Goal: Information Seeking & Learning: Learn about a topic

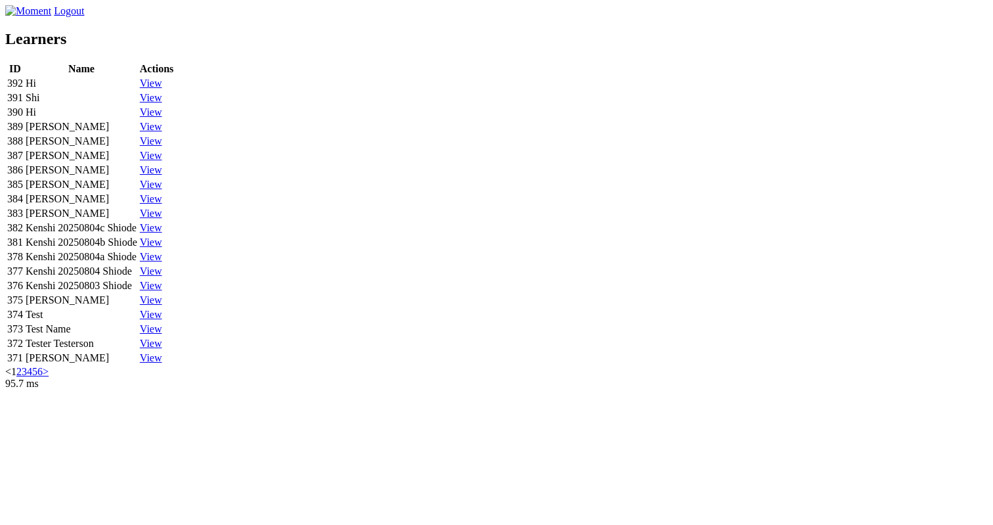
click at [162, 89] on link "View" at bounding box center [151, 82] width 22 height 11
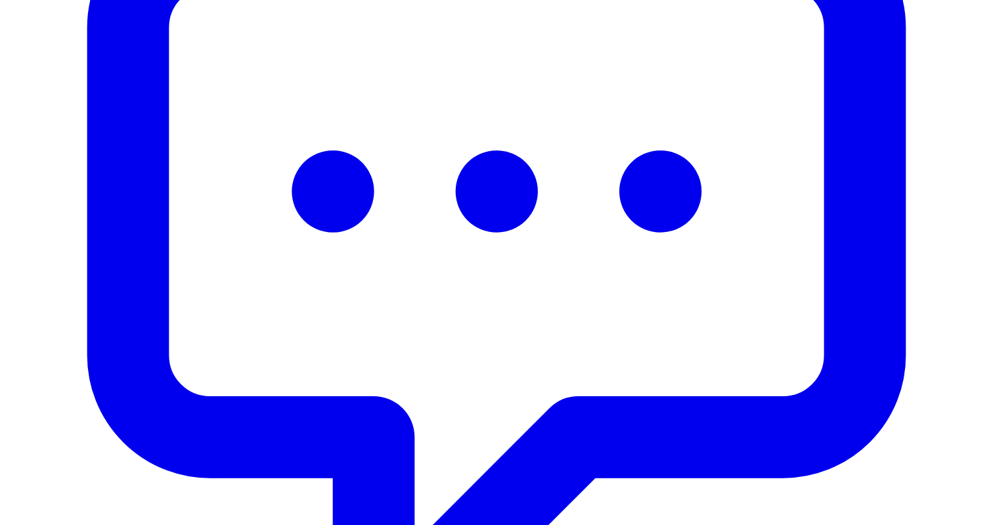
scroll to position [519, 0]
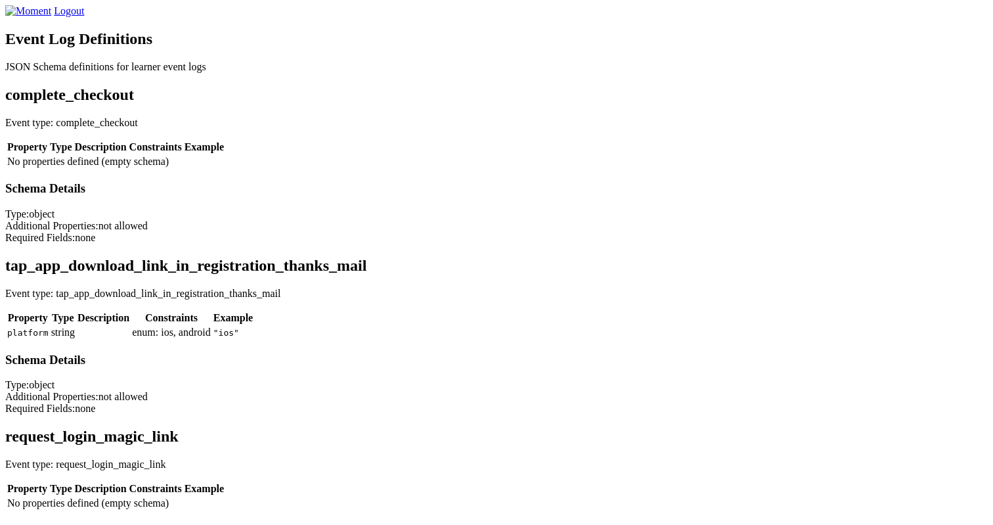
click at [286, 104] on h2 "complete_checkout" at bounding box center [496, 95] width 982 height 18
click at [383, 17] on div "Logout" at bounding box center [496, 11] width 982 height 12
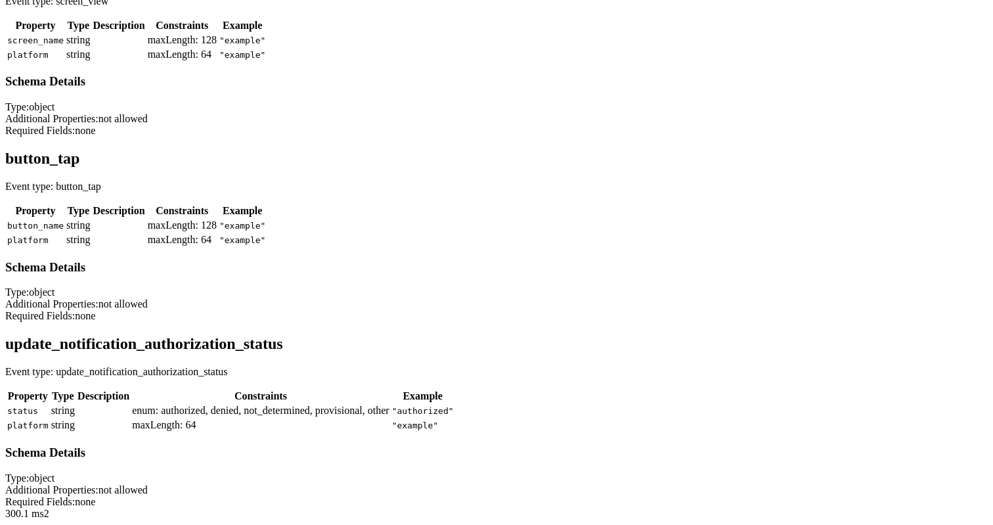
scroll to position [1470, 0]
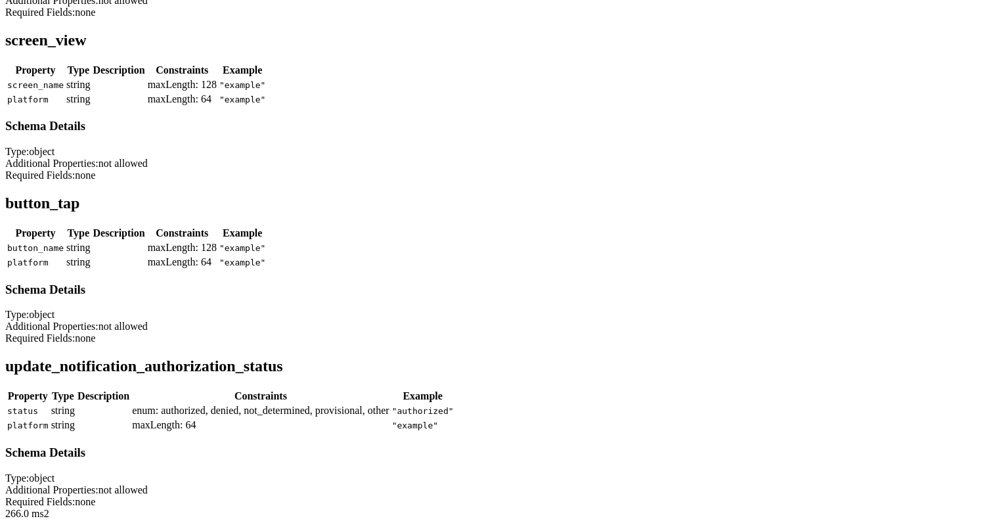
scroll to position [1282, 0]
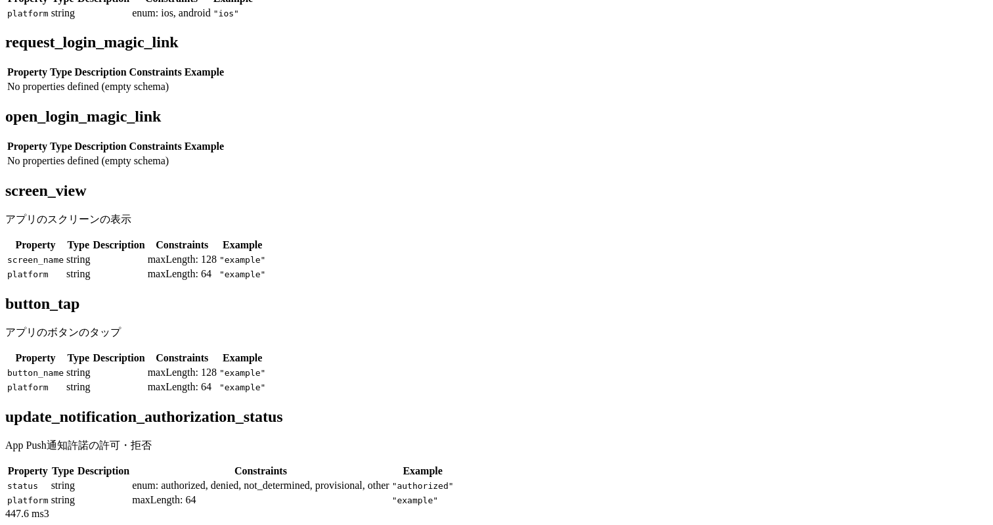
scroll to position [798, 0]
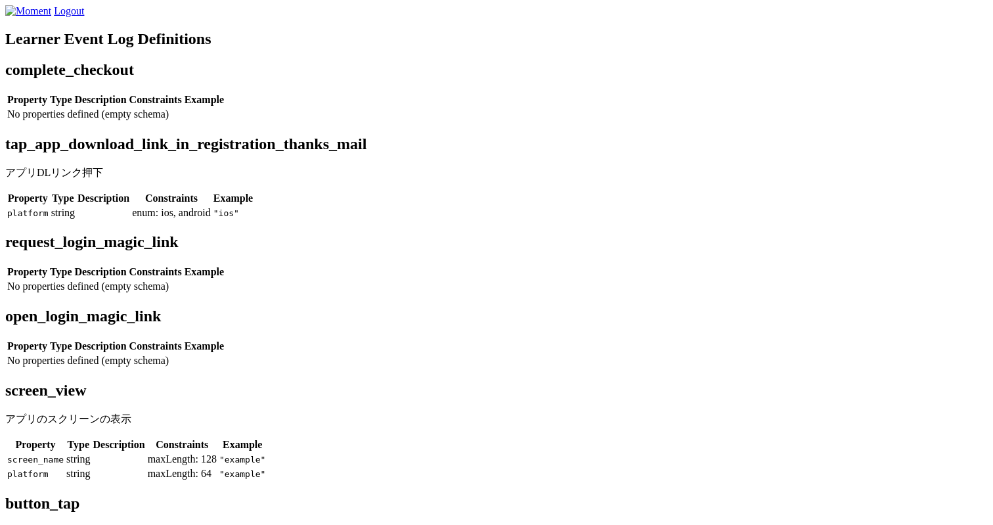
scroll to position [638, 0]
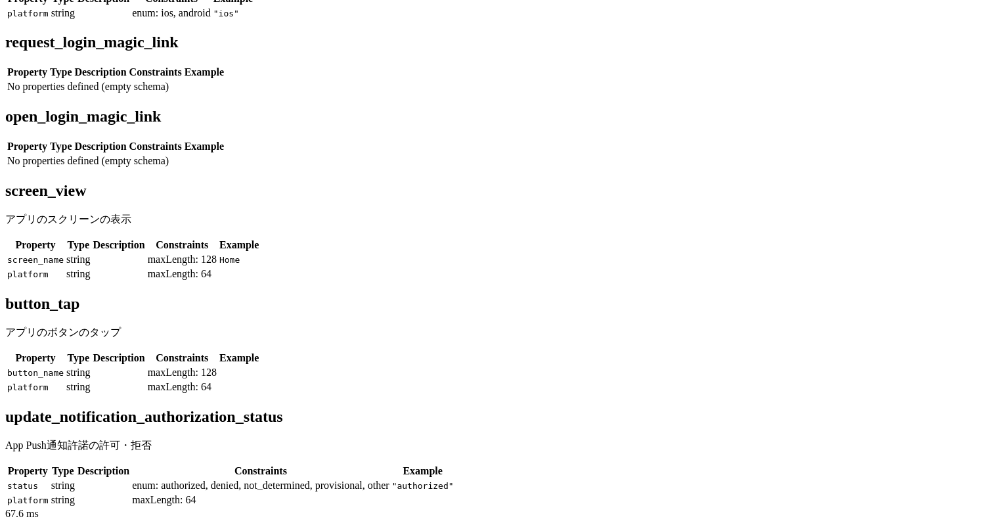
scroll to position [798, 0]
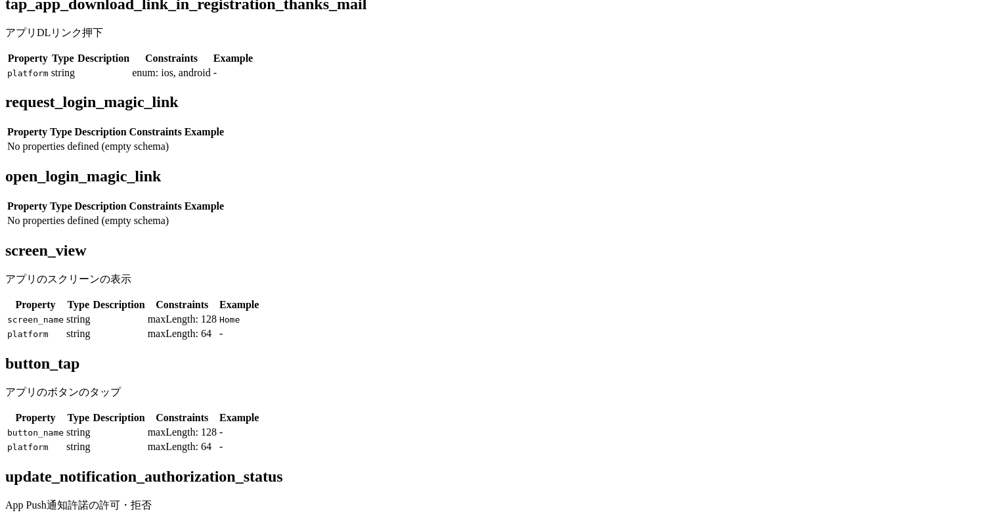
scroll to position [139, 0]
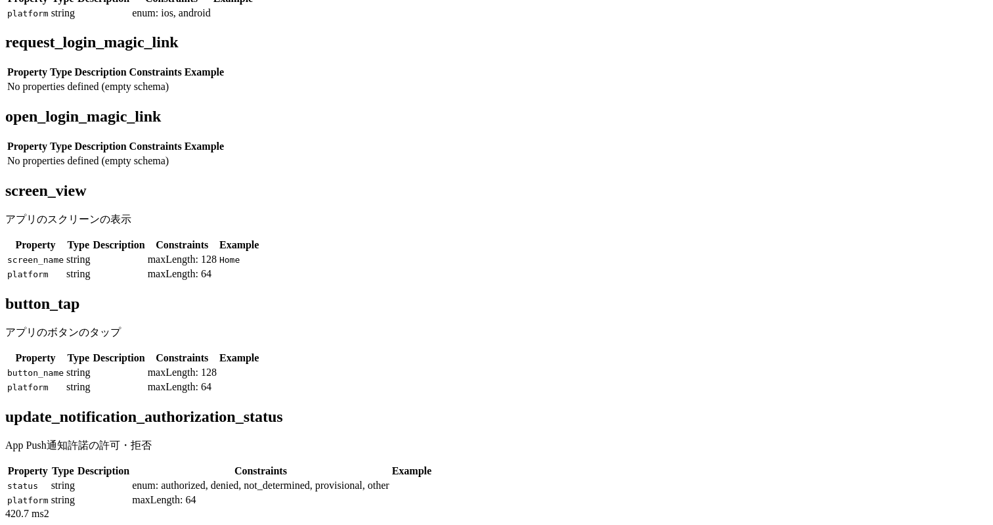
scroll to position [798, 0]
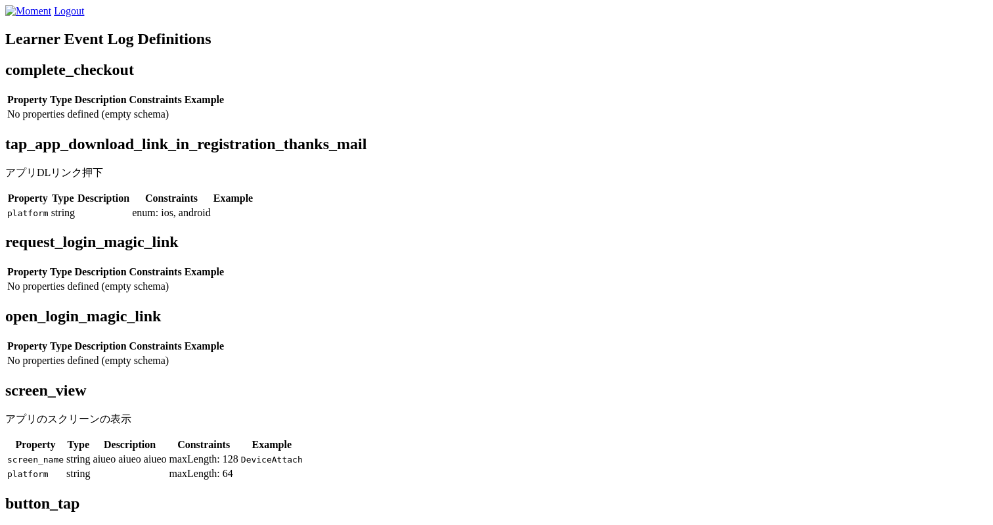
scroll to position [534, 0]
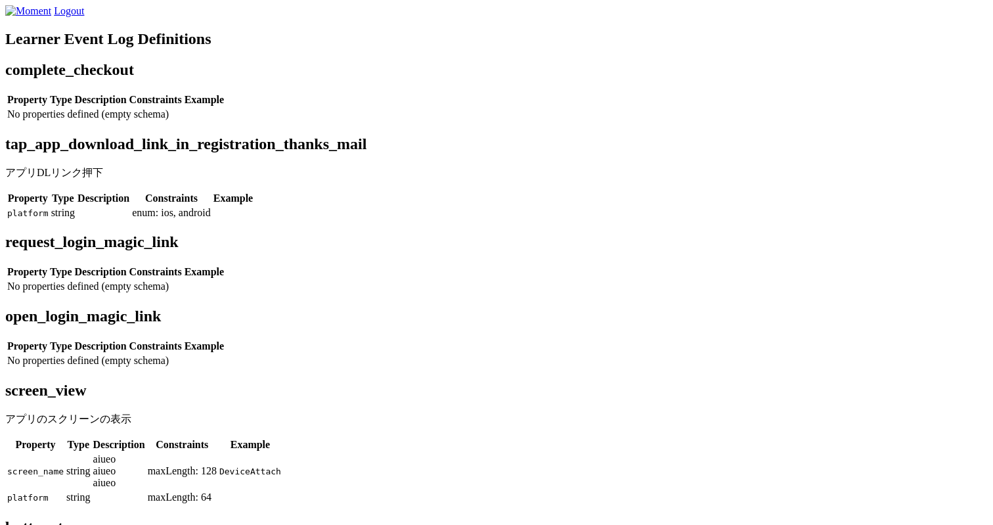
scroll to position [534, 0]
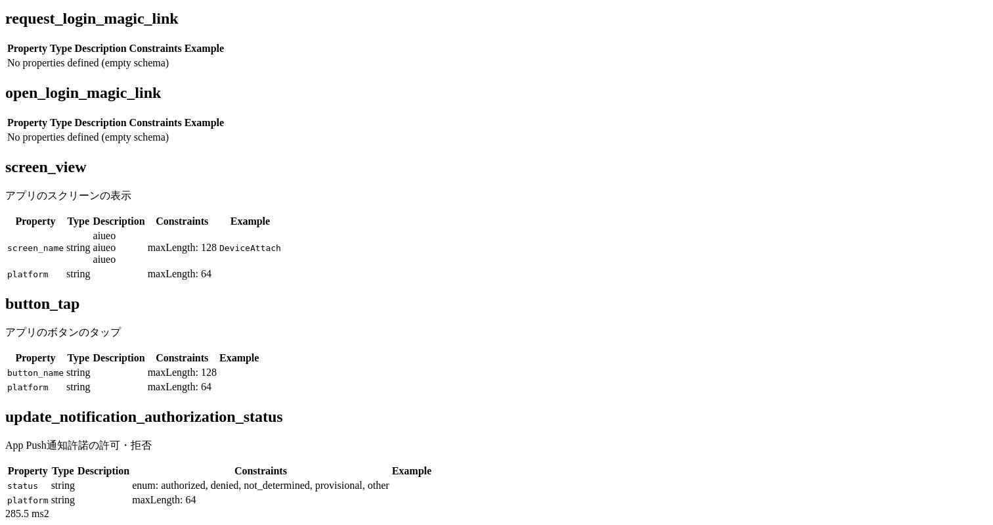
click at [460, 187] on div "screen_view アプリのスクリーンの表示 Property Type Description Constraints Example screen_n…" at bounding box center [496, 219] width 982 height 123
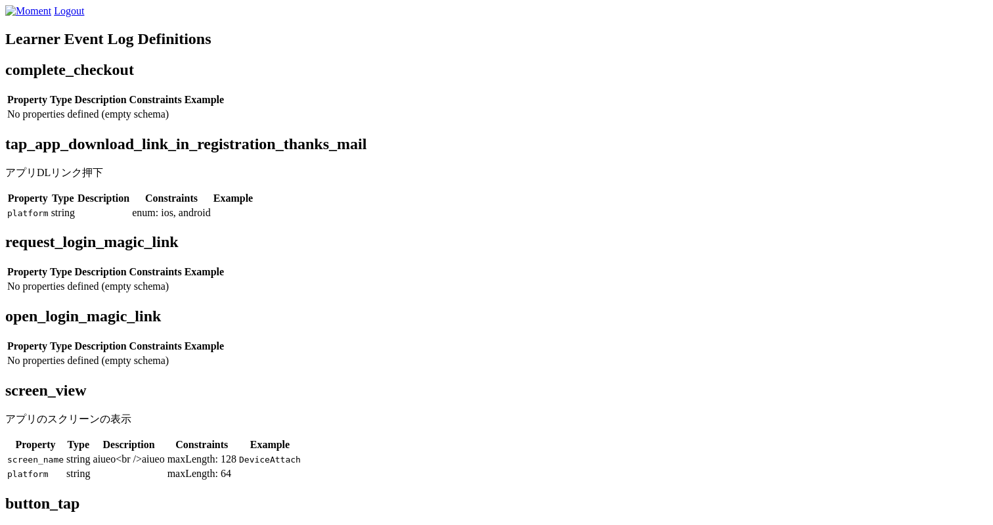
scroll to position [534, 0]
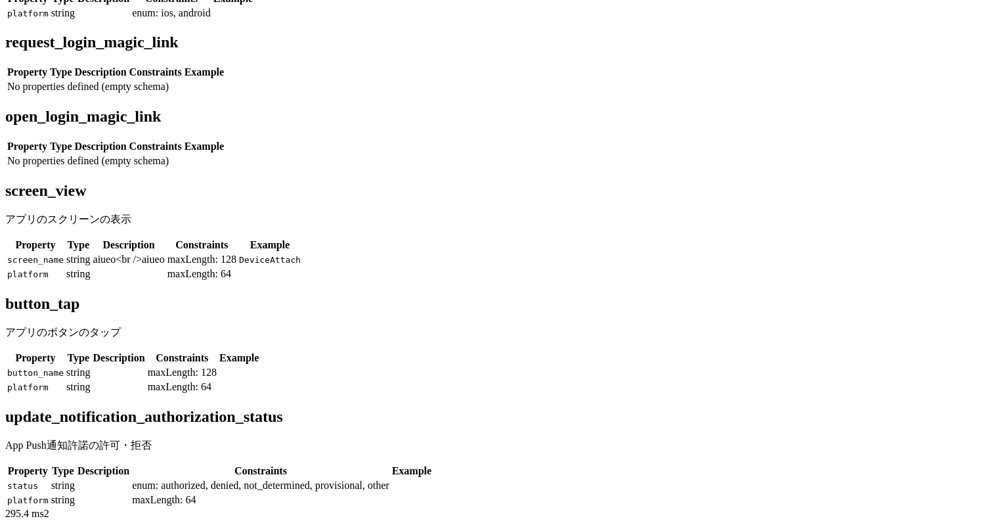
click at [461, 192] on div "screen_view アプリのスクリーンの表示 Property Type Description Constraints Example screen_n…" at bounding box center [496, 232] width 982 height 100
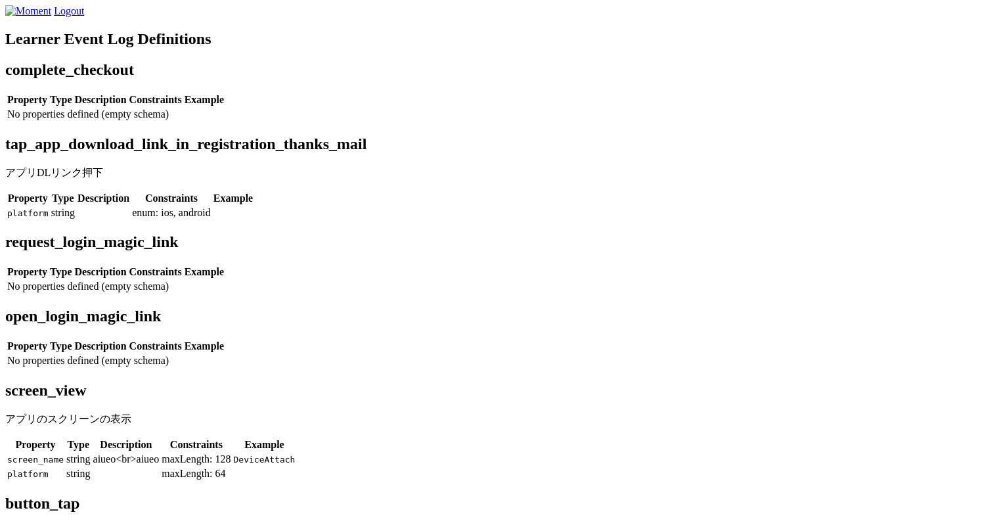
click at [752, 153] on h2 "tap_app_download_link_in_registration_thanks_mail" at bounding box center [496, 144] width 982 height 18
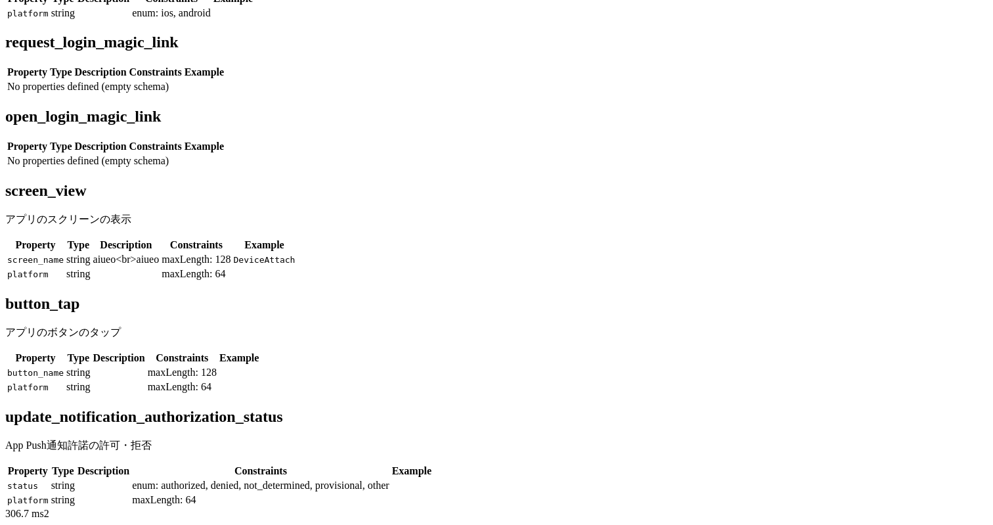
scroll to position [485, 0]
click at [88, 108] on div "Learner Event Log Definitions complete_checkout Property Type Description Const…" at bounding box center [496, 169] width 982 height 677
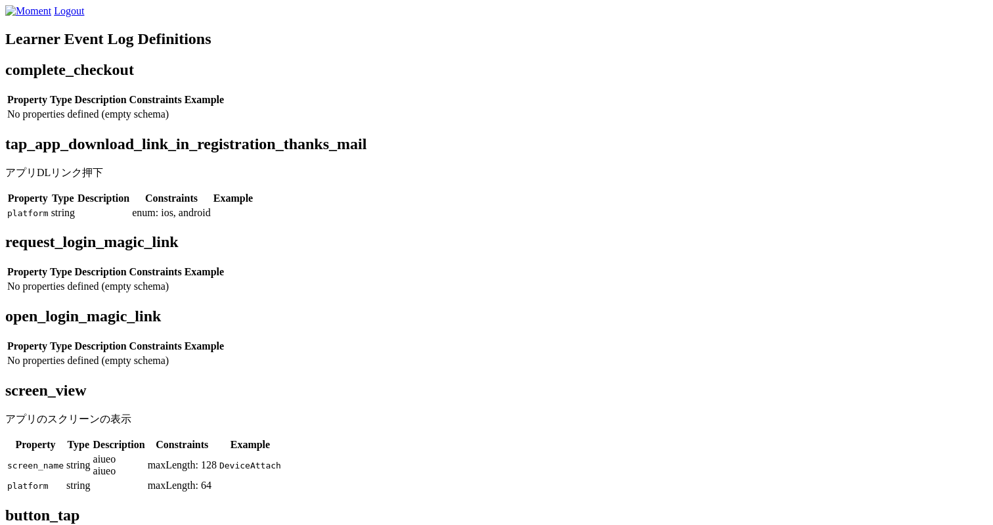
scroll to position [112, 0]
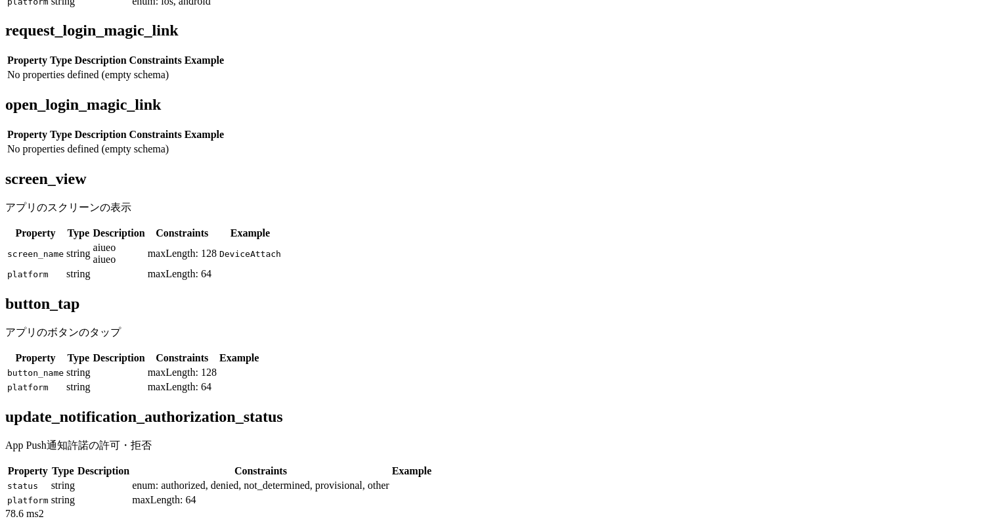
scroll to position [576, 0]
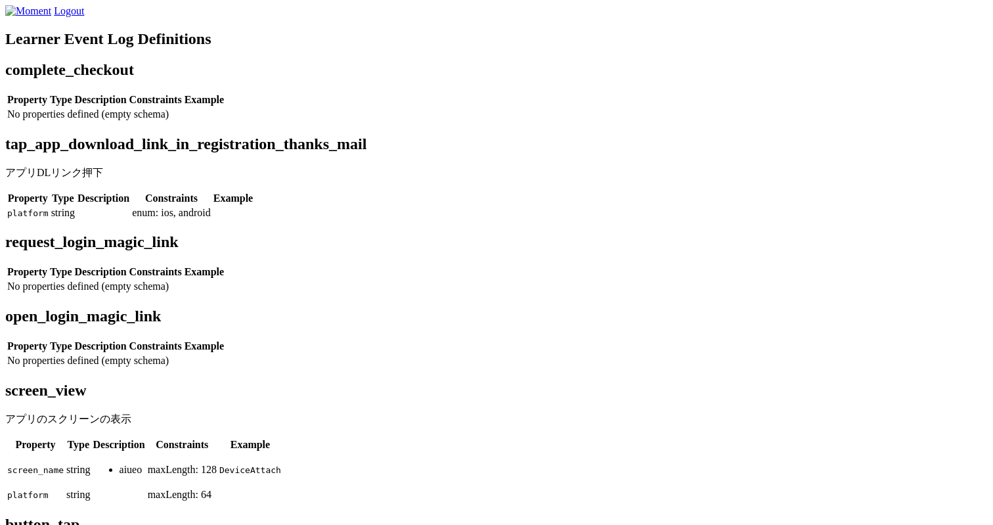
scroll to position [576, 0]
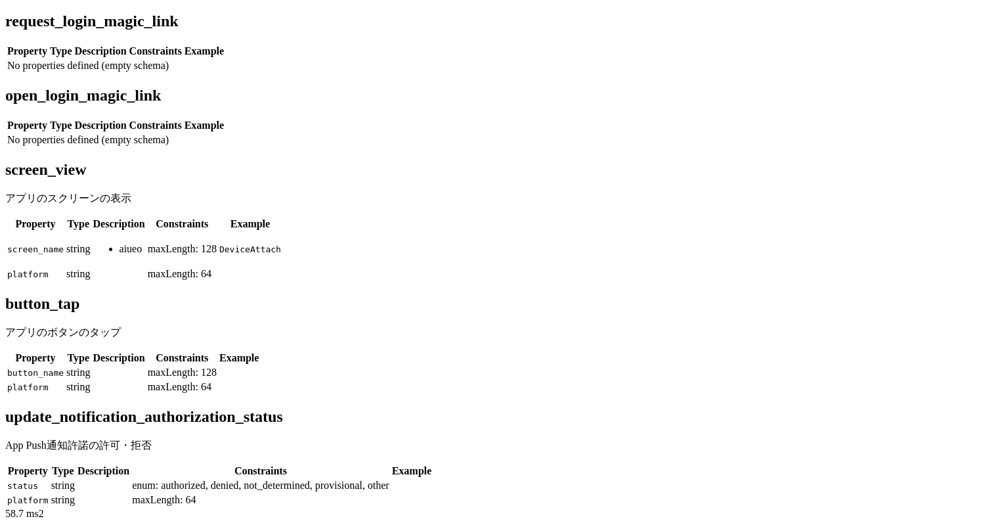
click at [145, 247] on li "aiueo" at bounding box center [132, 249] width 26 height 12
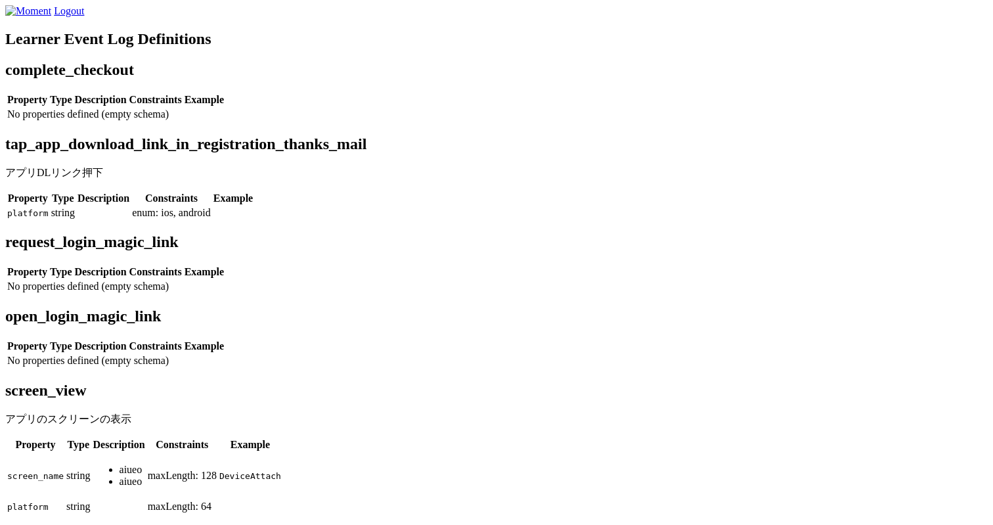
scroll to position [576, 0]
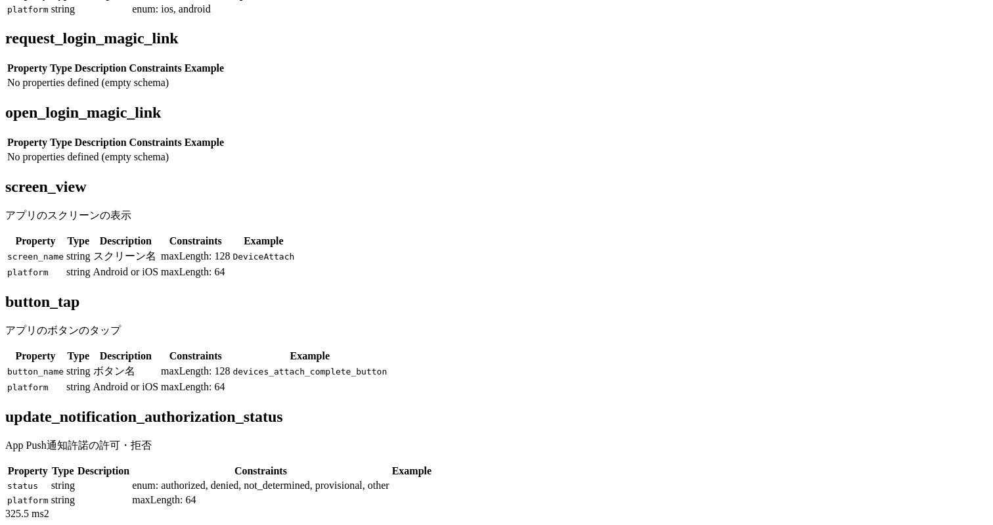
scroll to position [641, 0]
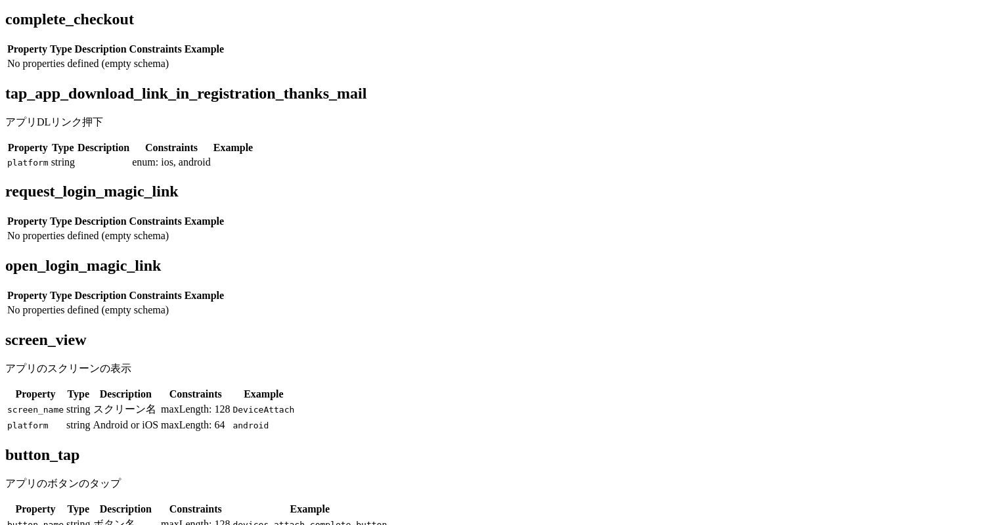
scroll to position [58, 0]
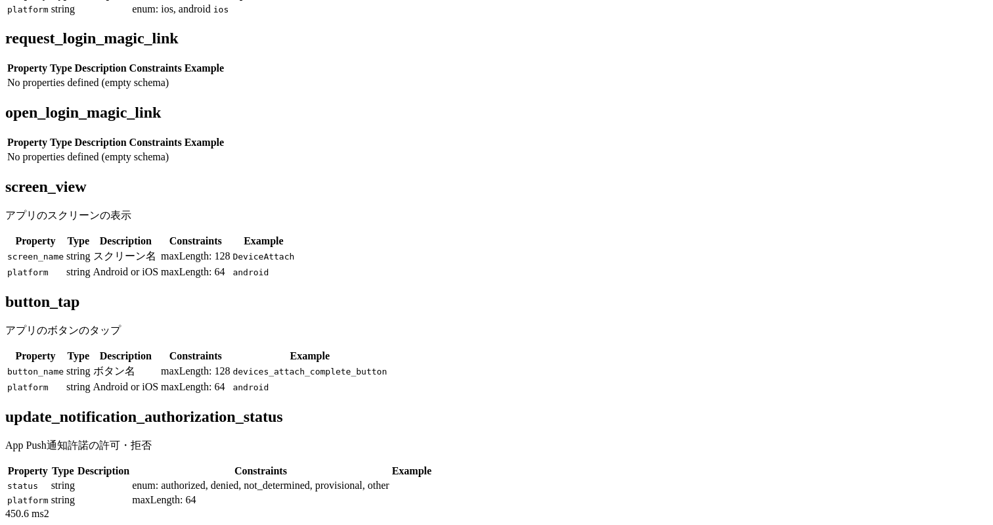
scroll to position [798, 0]
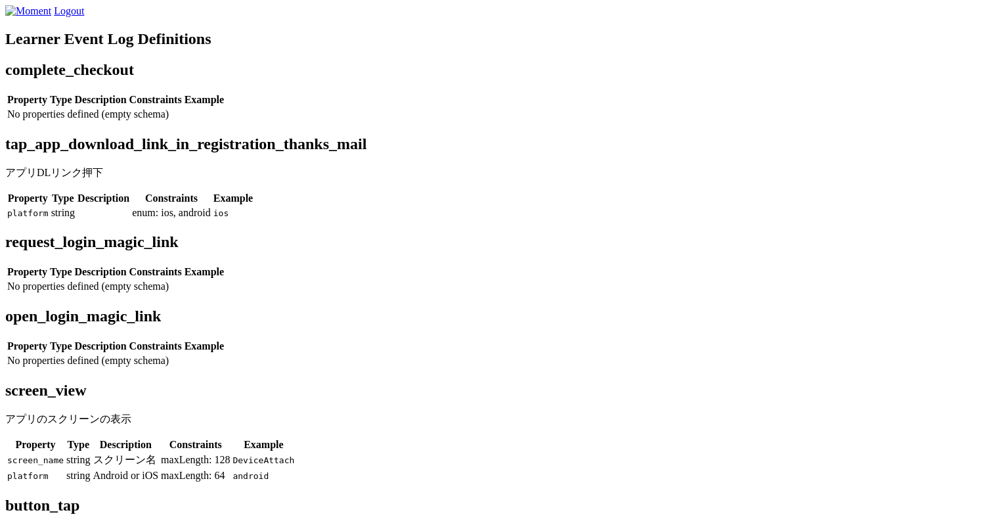
scroll to position [798, 0]
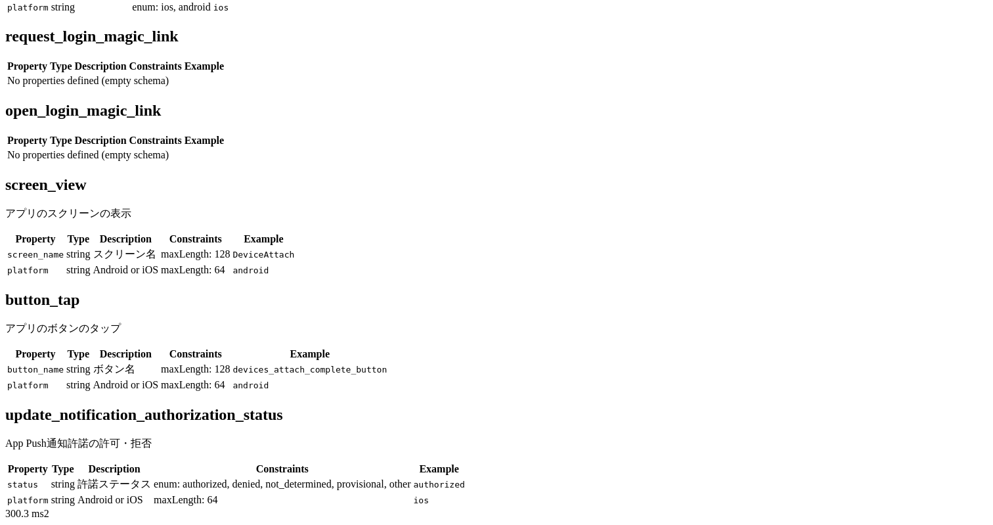
click at [411, 462] on th "Constraints" at bounding box center [282, 468] width 258 height 13
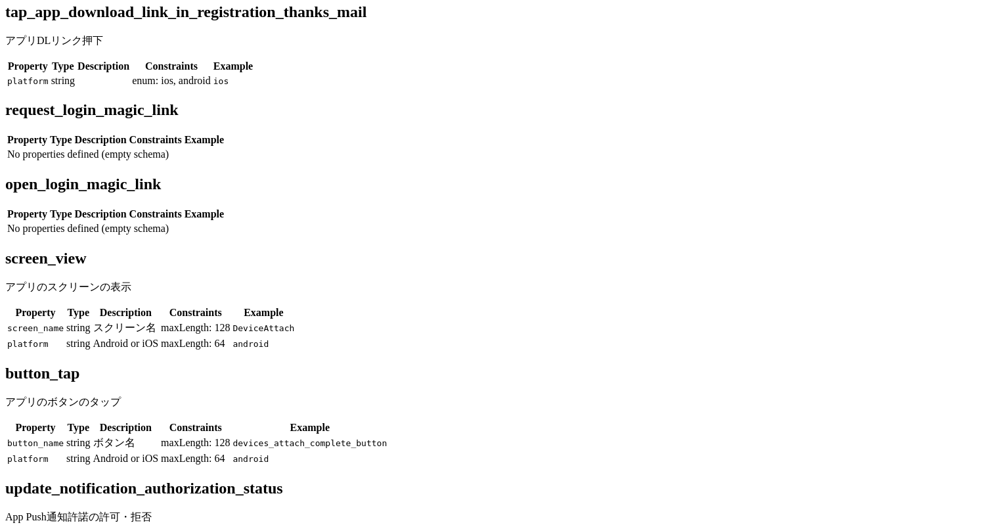
scroll to position [127, 0]
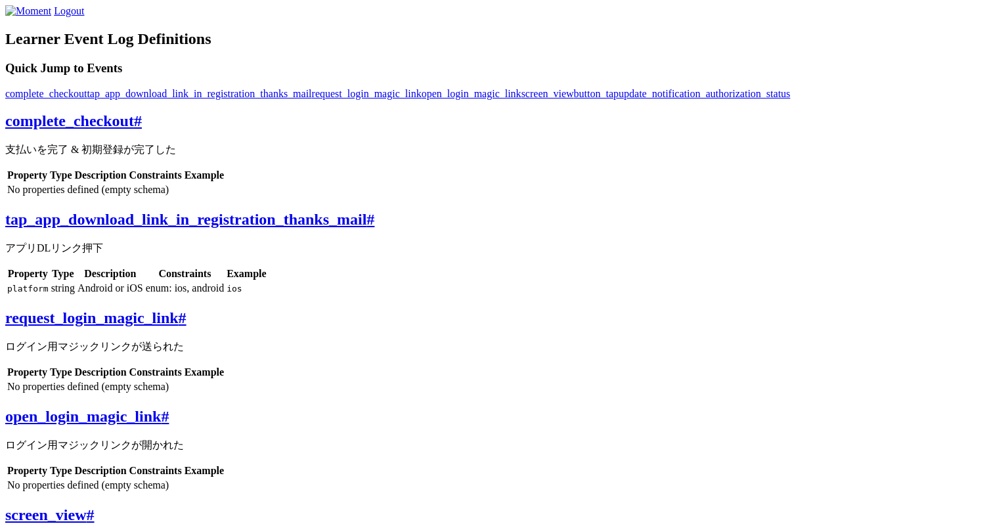
click at [311, 99] on link "tap_app_download_link_in_registration_thanks_mail" at bounding box center [199, 93] width 225 height 11
click at [618, 99] on link "update_notification_authorization_status" at bounding box center [703, 93] width 171 height 11
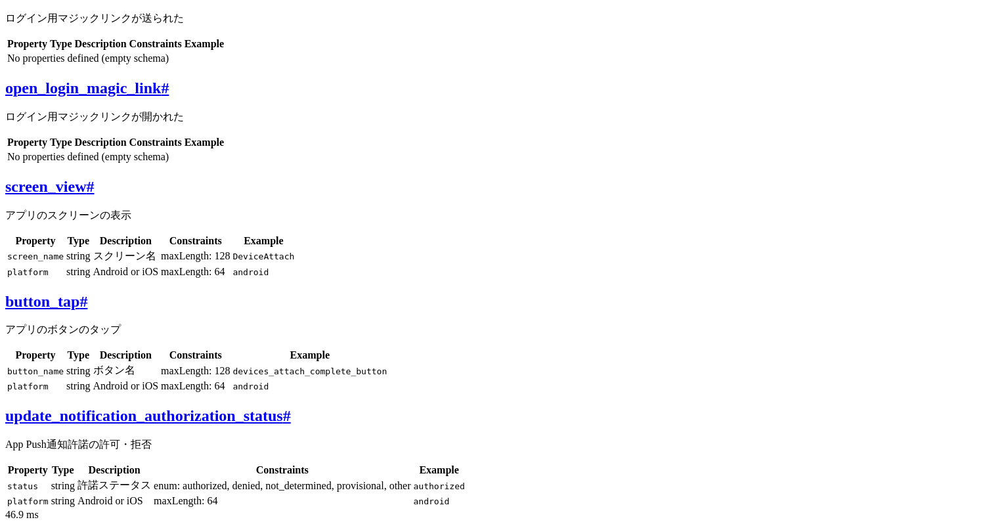
click at [87, 293] on span "#" at bounding box center [83, 301] width 8 height 17
click at [291, 407] on span "#" at bounding box center [287, 415] width 8 height 17
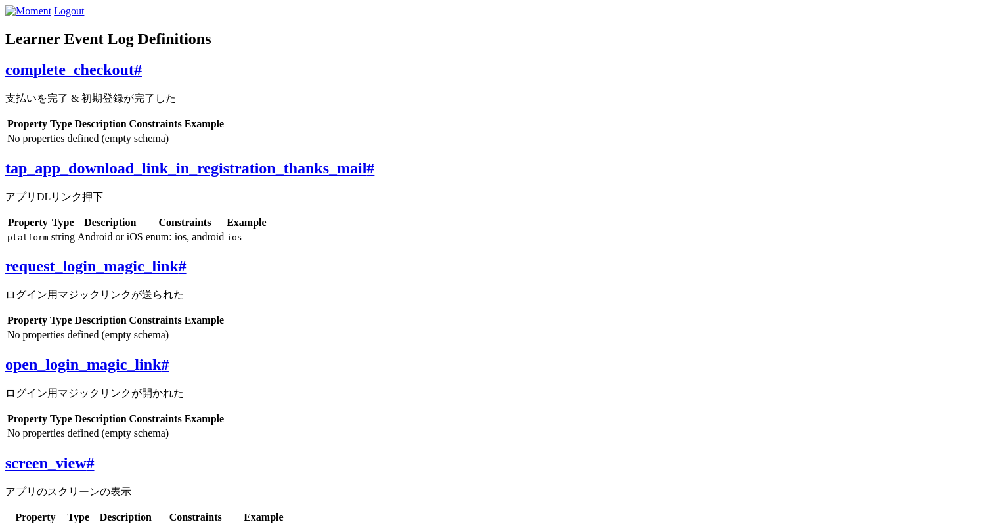
click at [374, 177] on span "#" at bounding box center [370, 168] width 8 height 17
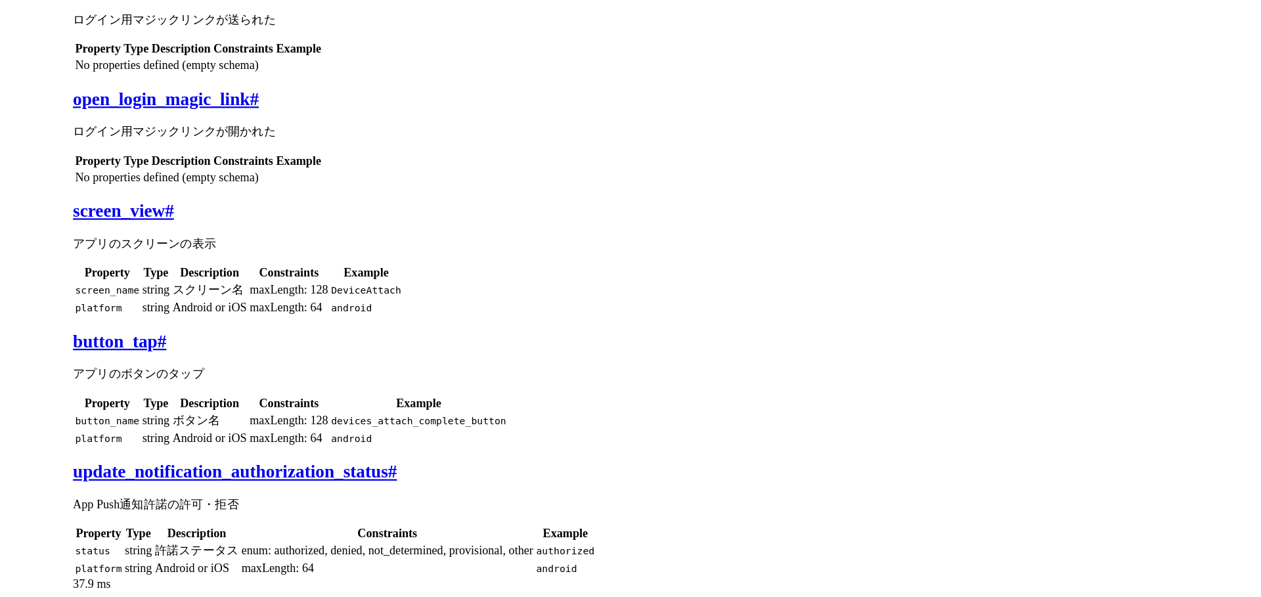
scroll to position [284, 0]
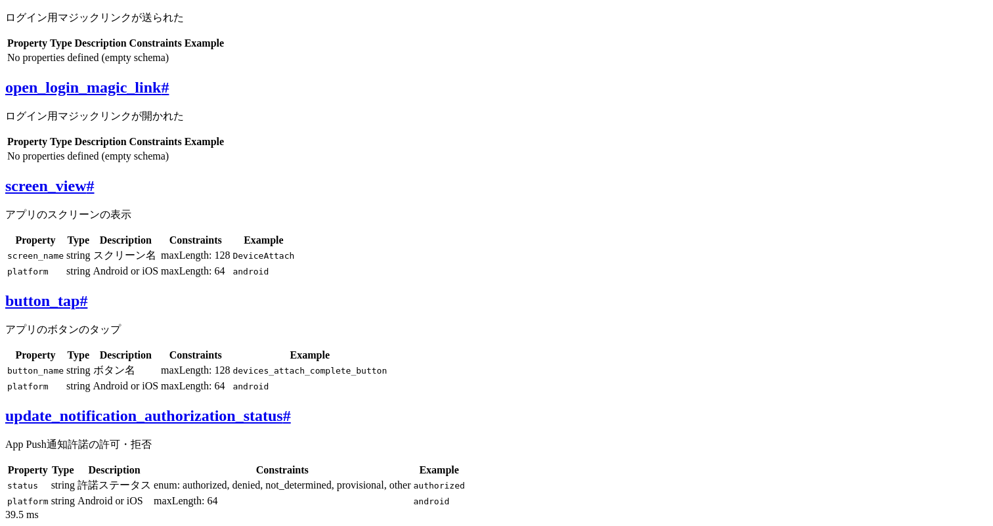
scroll to position [575, 0]
click at [361, 176] on div "complete_checkout # 支払いを完了 & 初期登録が完了した Property Type Description Constraints Ex…" at bounding box center [496, 146] width 982 height 725
click at [87, 292] on span "#" at bounding box center [83, 300] width 8 height 17
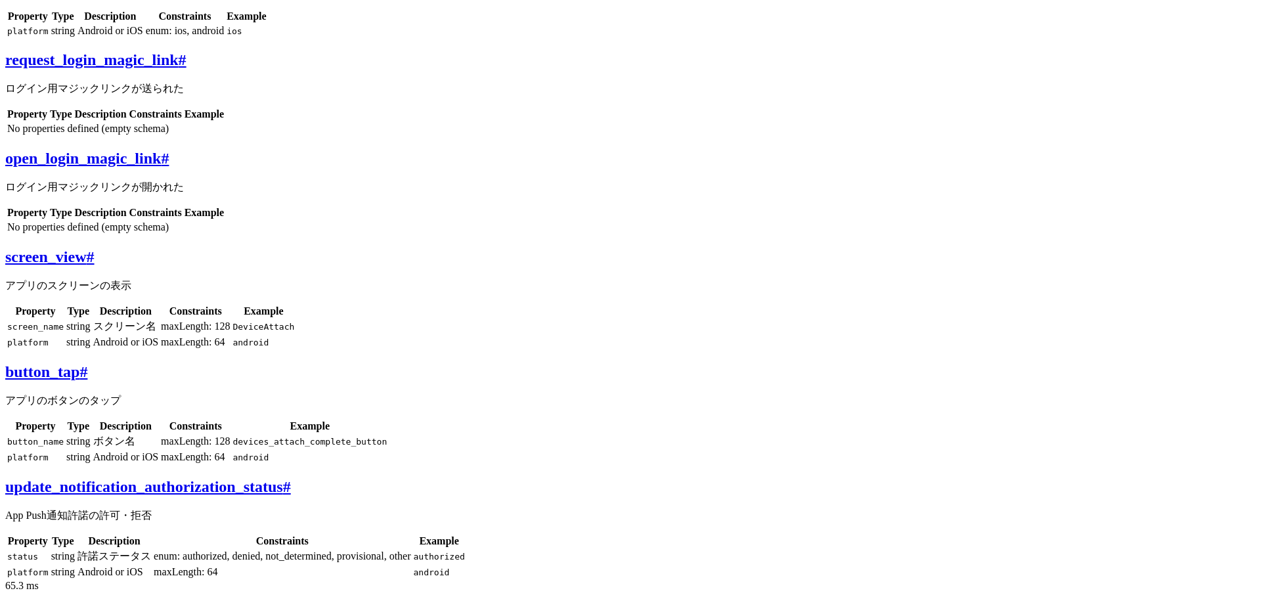
scroll to position [773, 0]
click at [87, 363] on link "button_tap #" at bounding box center [46, 371] width 82 height 17
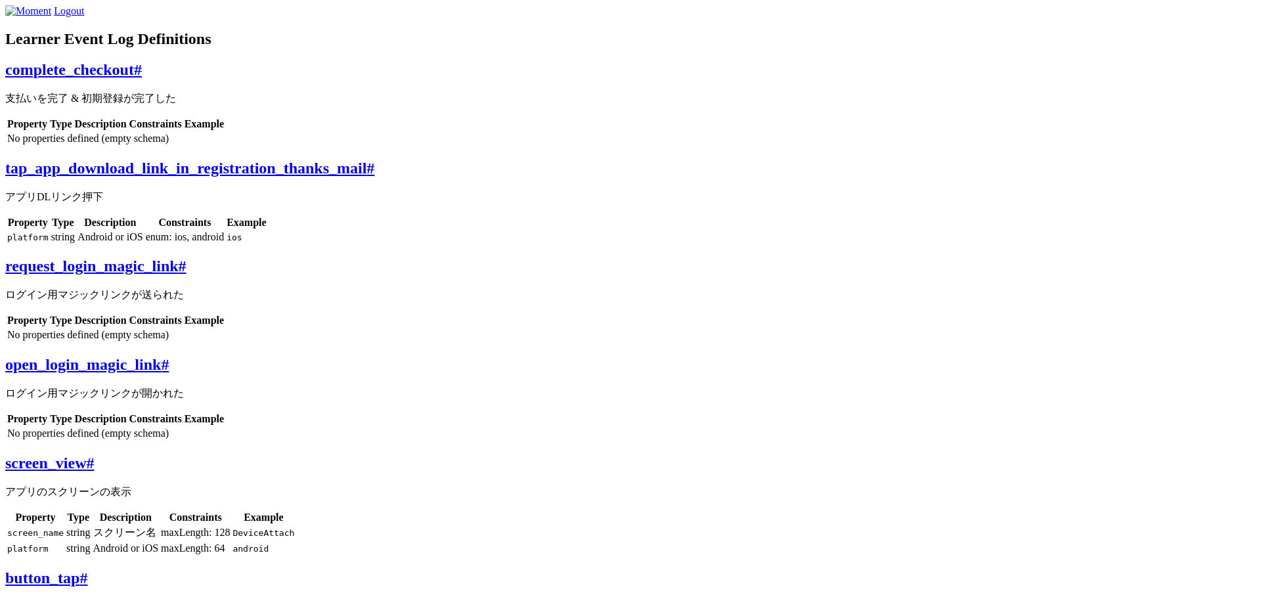
click at [142, 78] on link "complete_checkout #" at bounding box center [73, 69] width 137 height 17
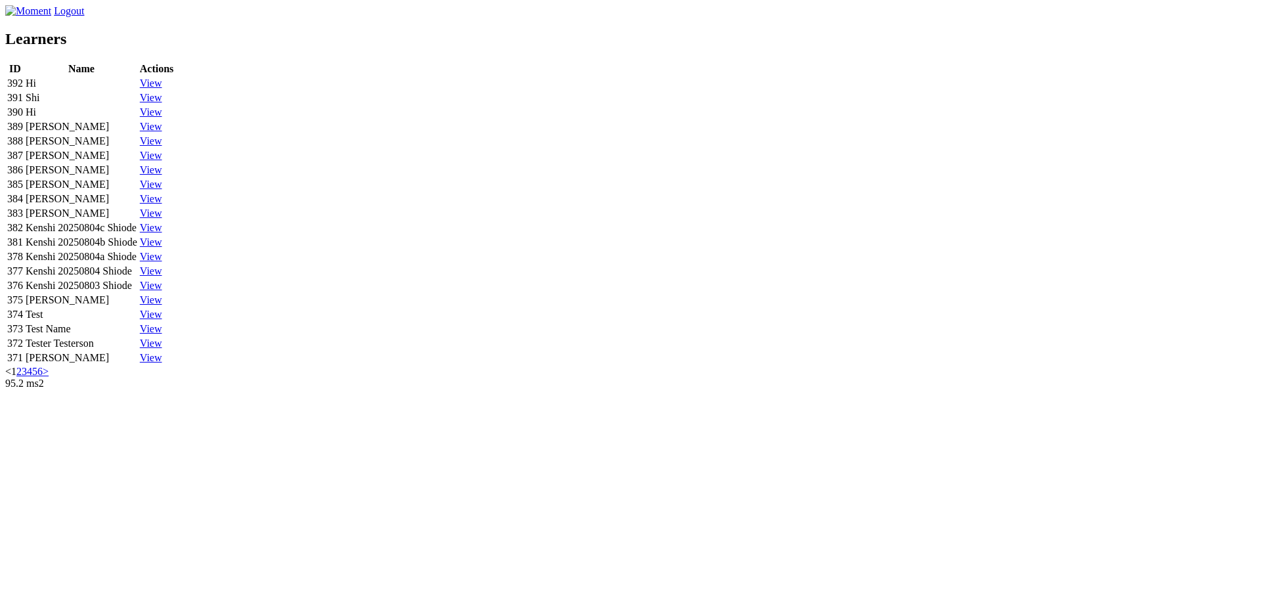
click at [162, 233] on link "View" at bounding box center [151, 227] width 22 height 11
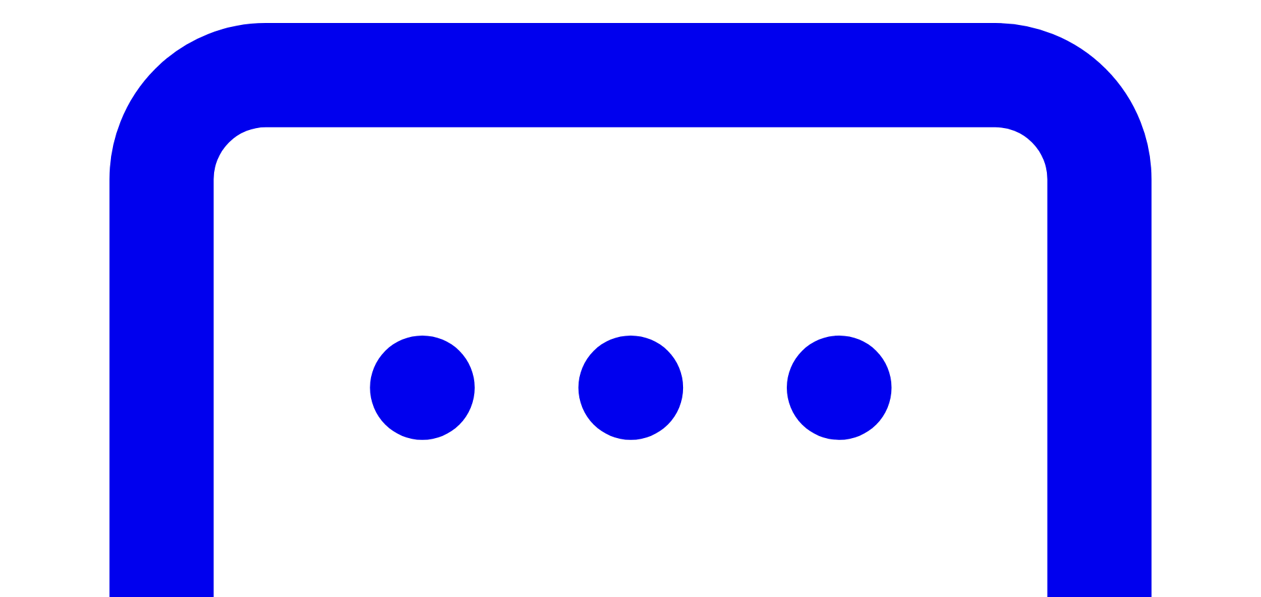
scroll to position [505, 0]
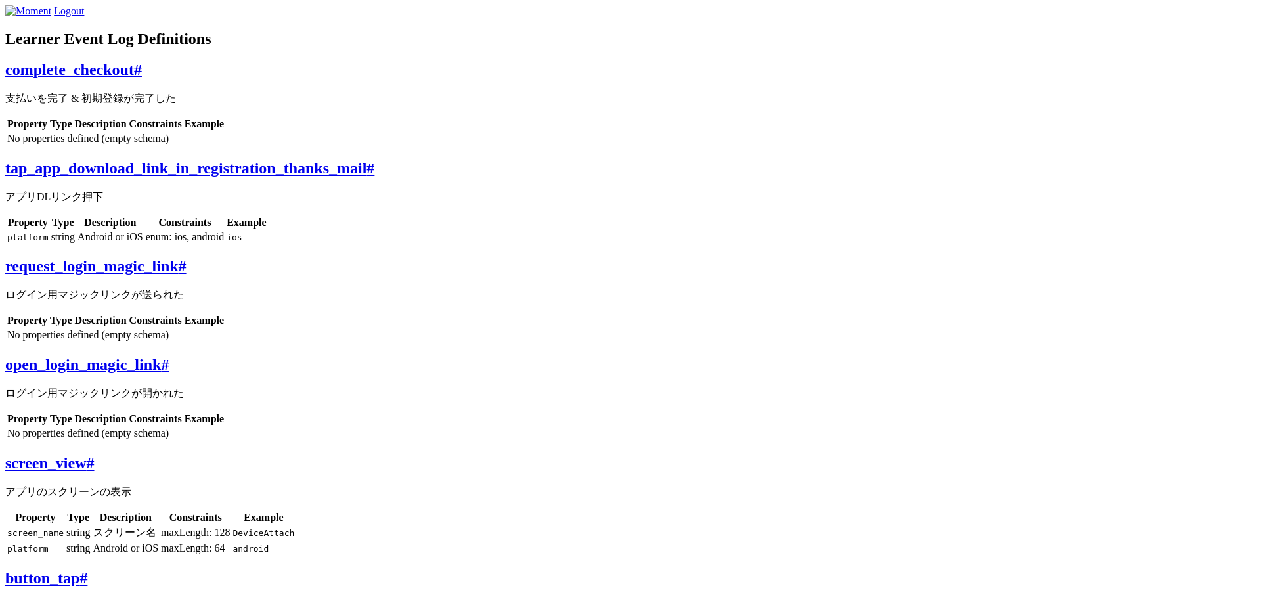
scroll to position [773, 0]
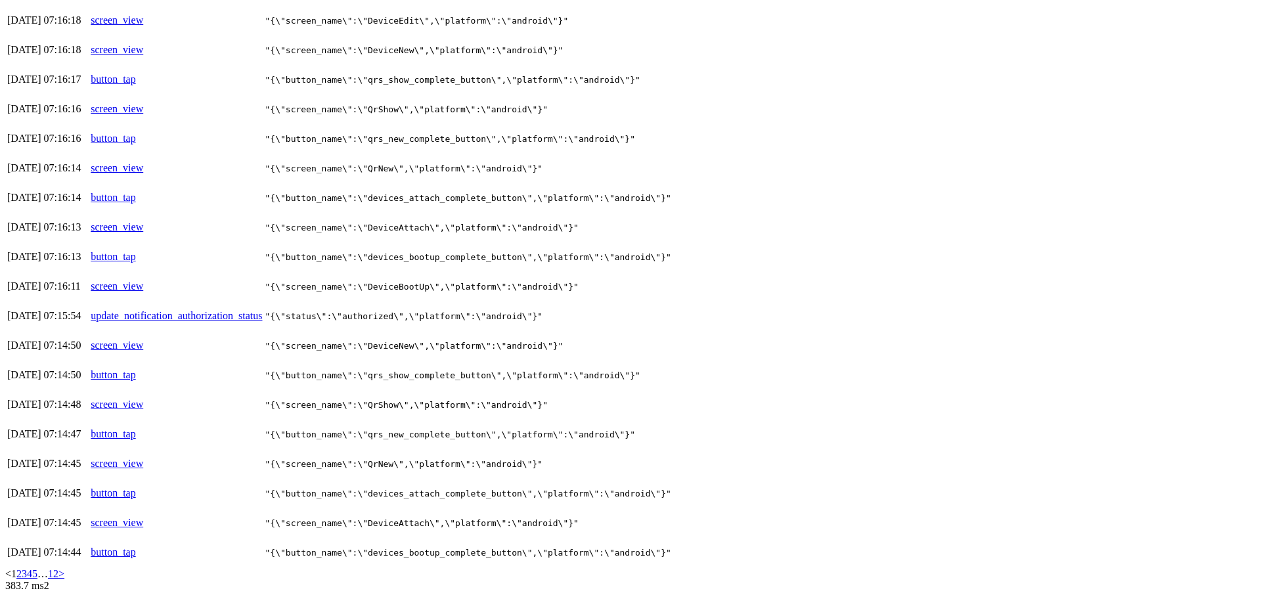
scroll to position [684, 0]
click at [143, 399] on link "screen_view" at bounding box center [117, 404] width 53 height 11
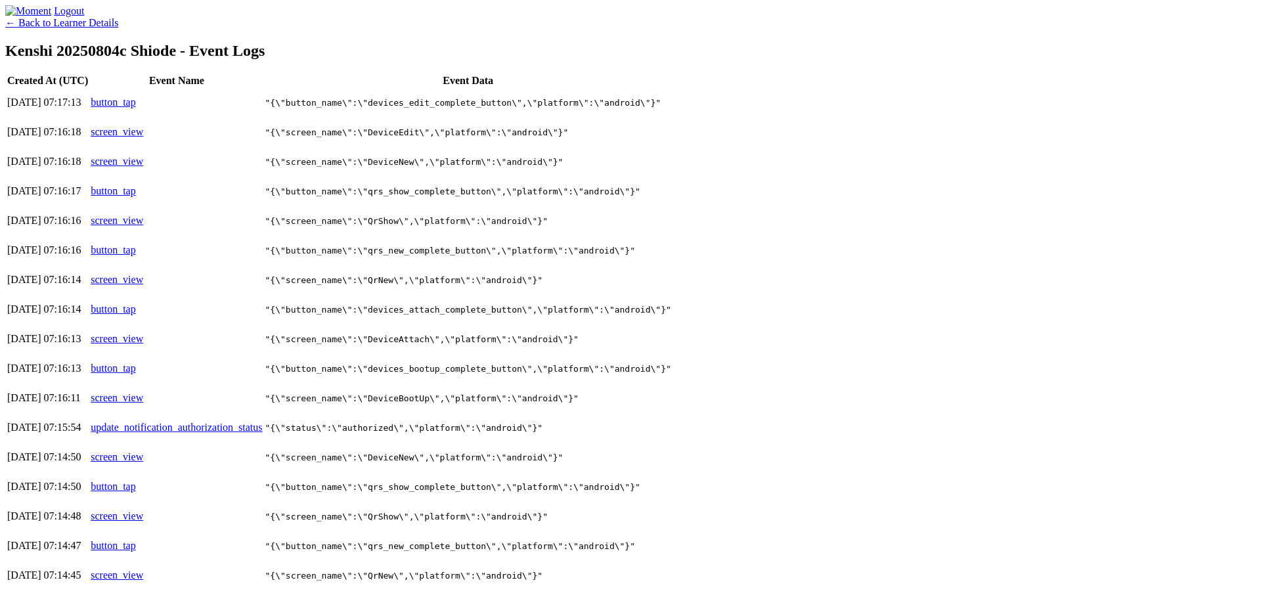
click at [135, 108] on link "button_tap" at bounding box center [113, 102] width 45 height 11
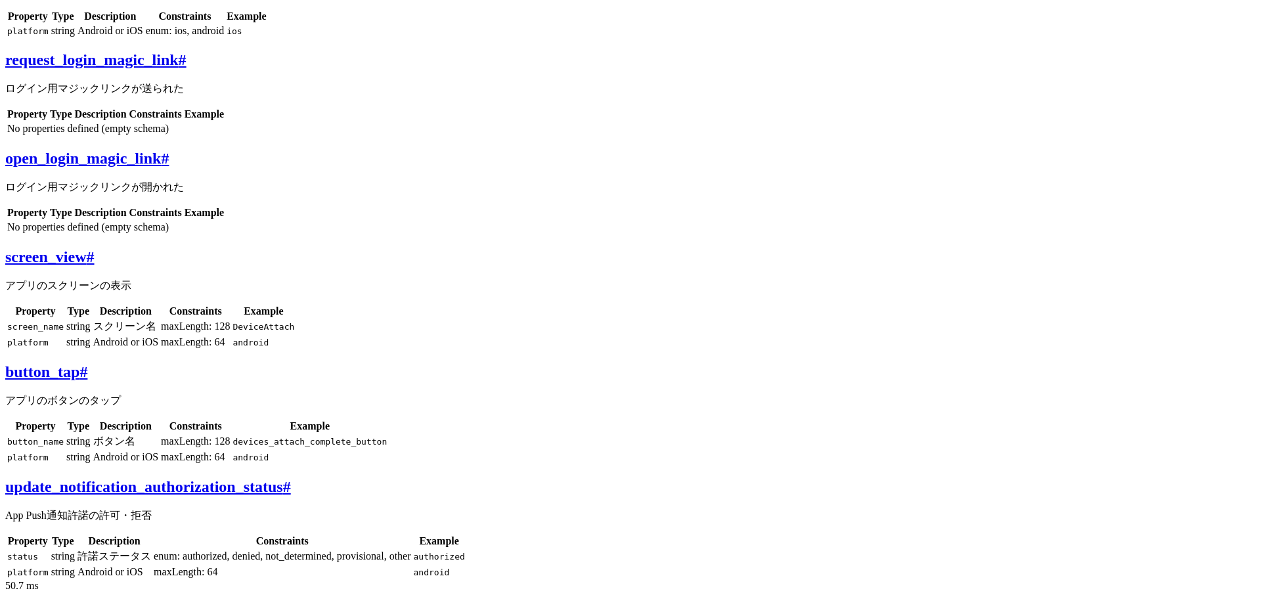
scroll to position [773, 0]
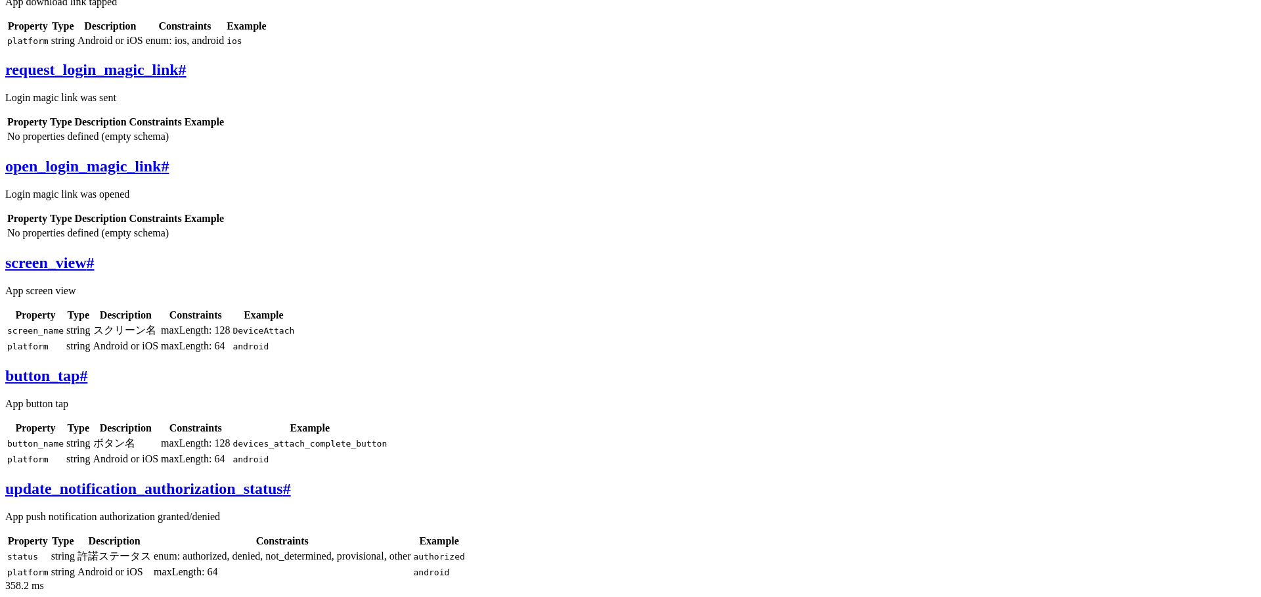
scroll to position [30, 0]
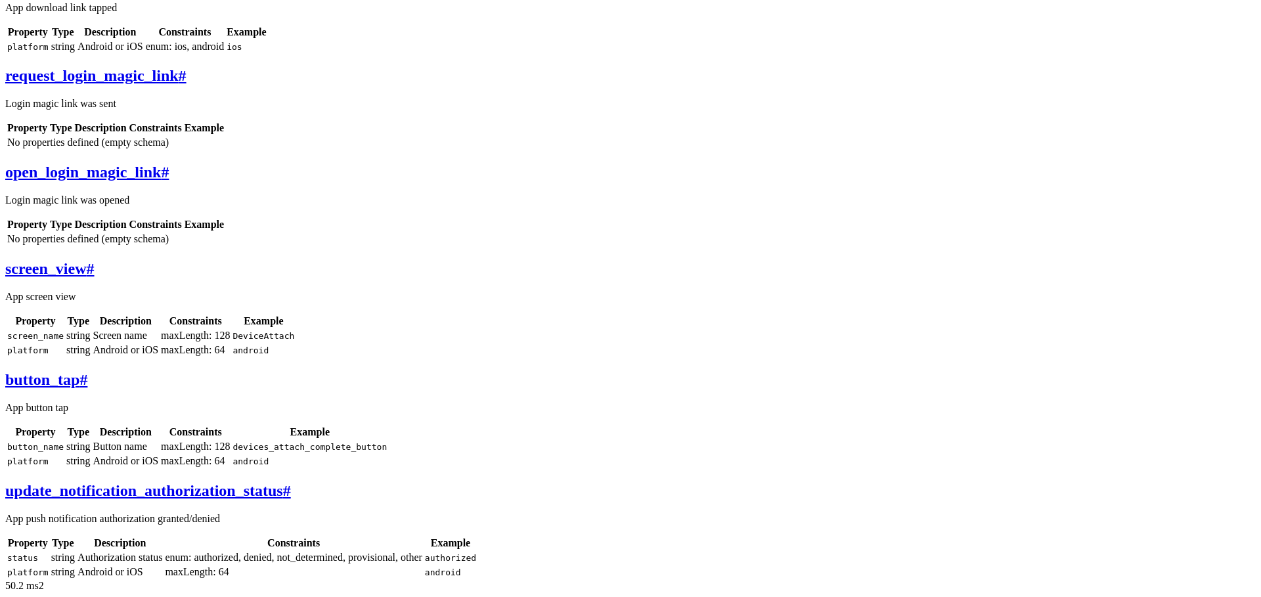
scroll to position [773, 0]
click at [268, 191] on section "Learner Event Log Definitions complete_checkout # Payment completed & initial r…" at bounding box center [630, 212] width 1250 height 736
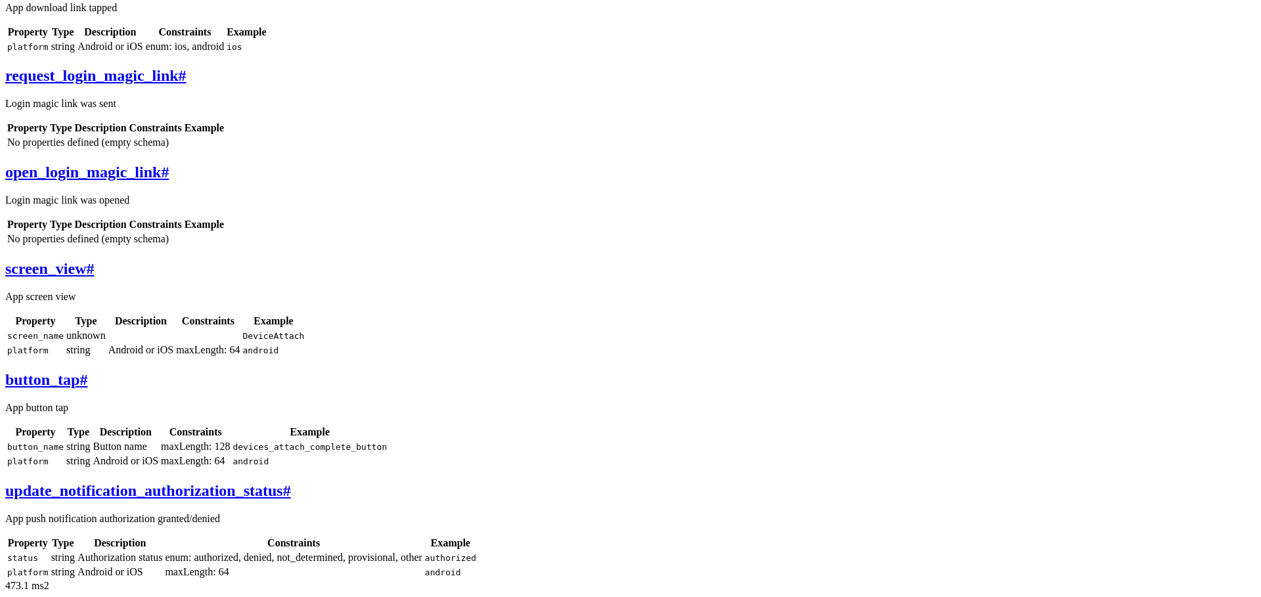
scroll to position [665, 0]
click at [695, 260] on div "screen_view # App screen view Property Type Description Constraints Example scr…" at bounding box center [630, 309] width 1250 height 98
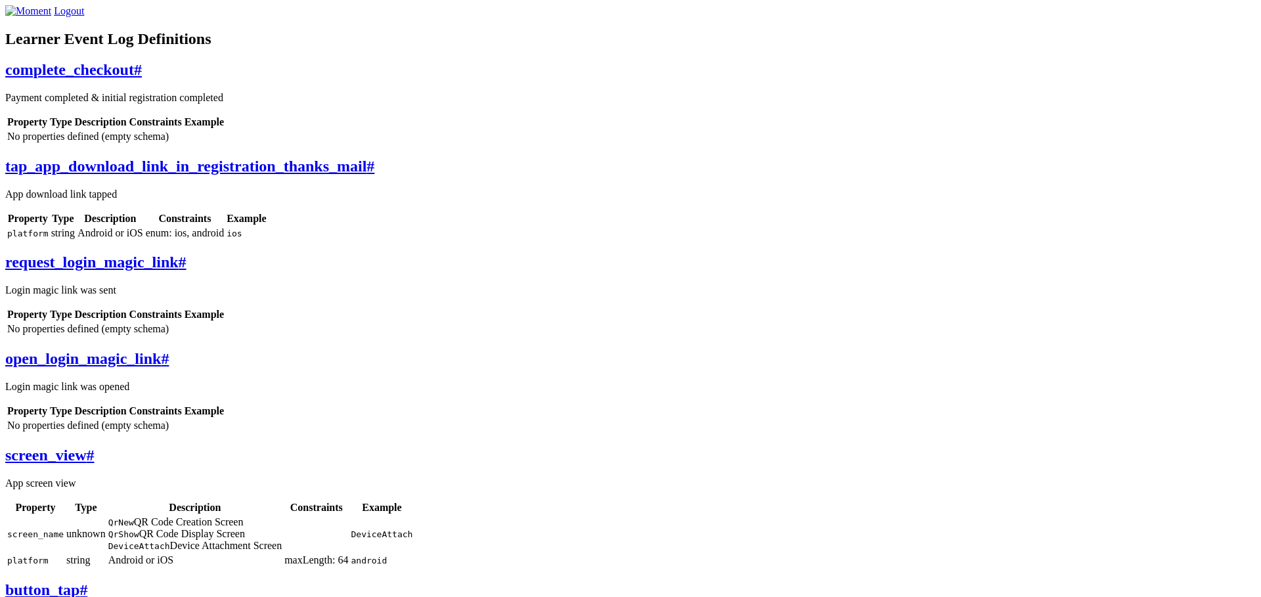
scroll to position [657, 0]
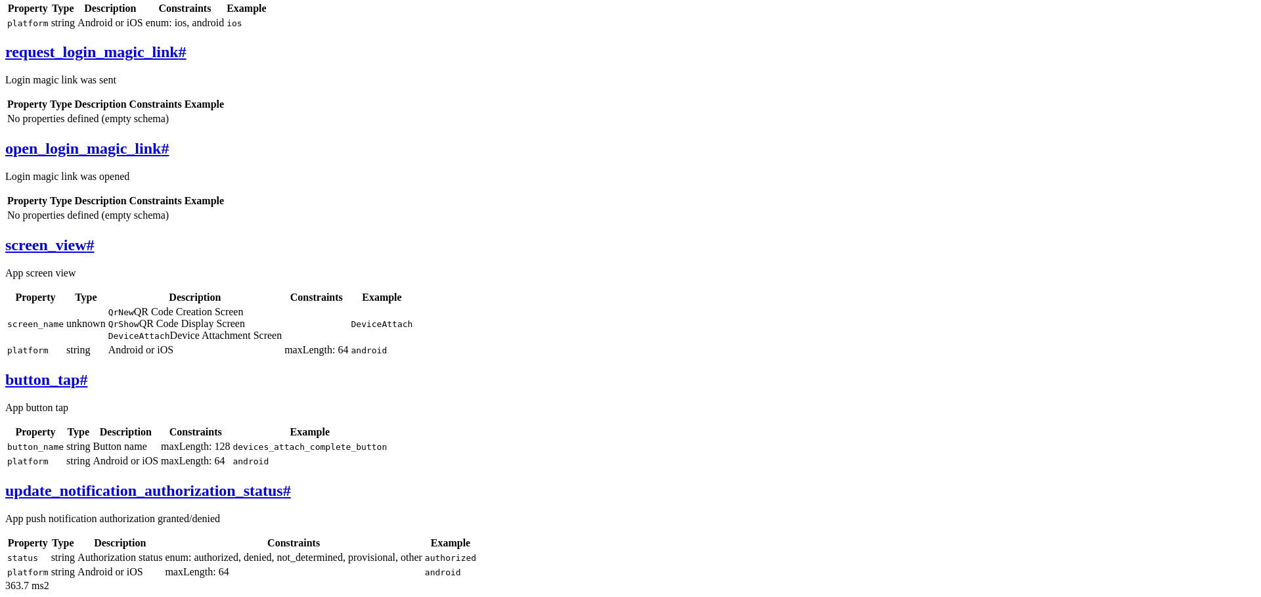
click at [134, 307] on code "QrNew" at bounding box center [121, 312] width 26 height 10
click at [225, 222] on td "No properties defined (empty schema)" at bounding box center [116, 215] width 218 height 13
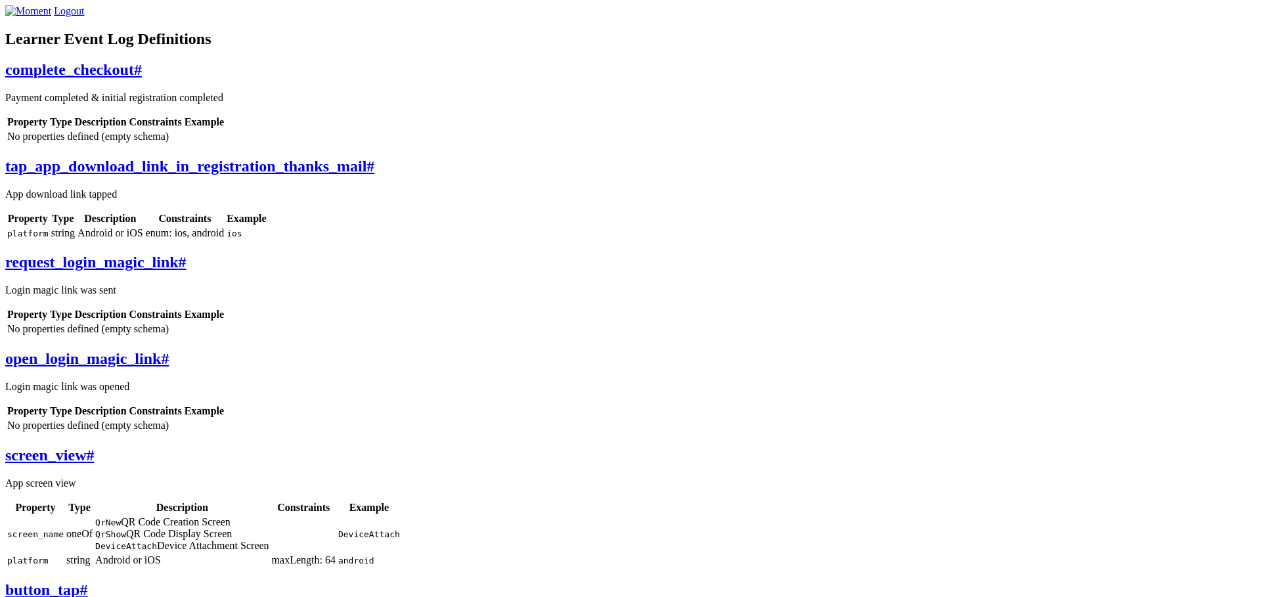
scroll to position [535, 0]
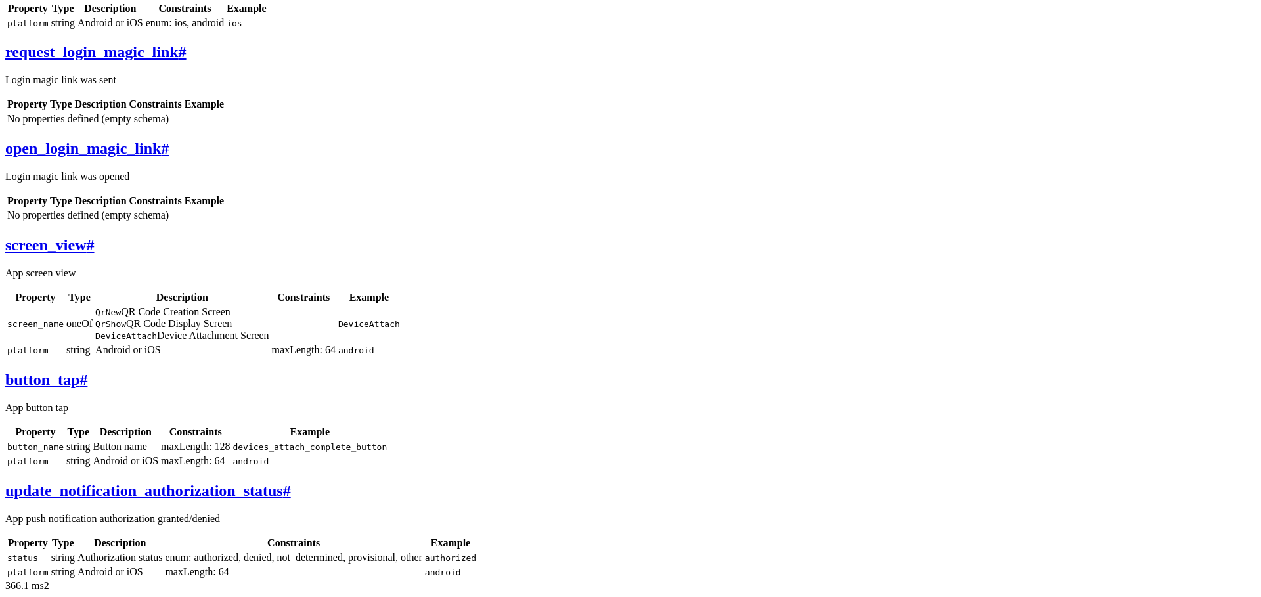
click at [270, 312] on td "QrNew QR Code Creation Screen QrShow QR Code Display Screen DeviceAttach Device…" at bounding box center [182, 323] width 175 height 37
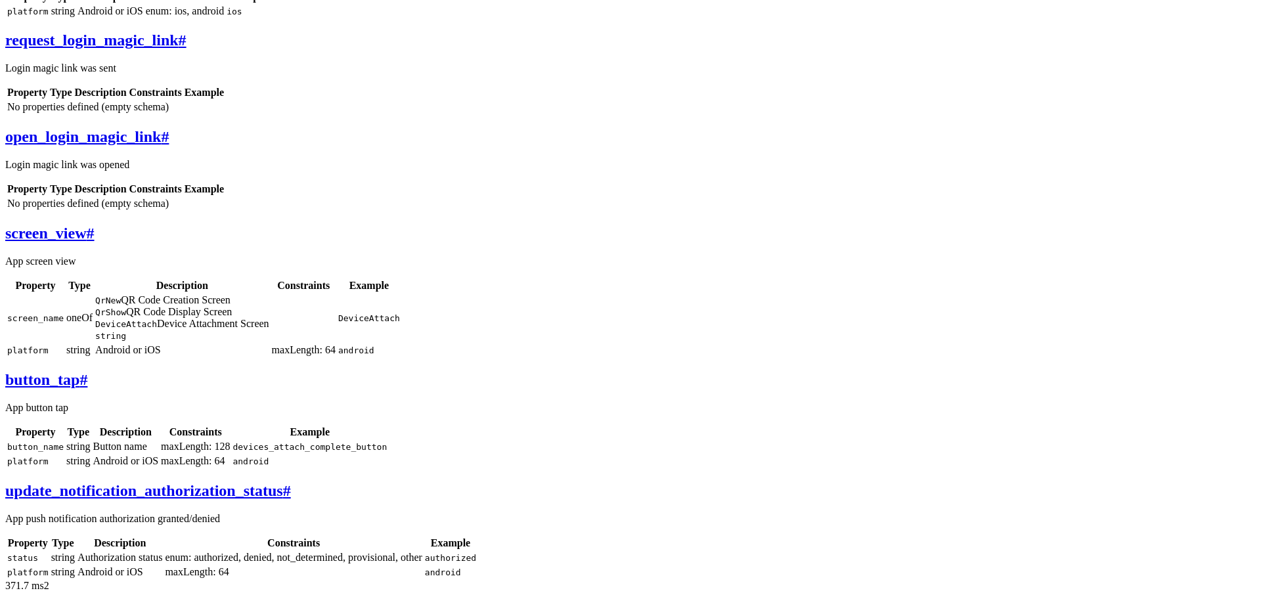
scroll to position [737, 0]
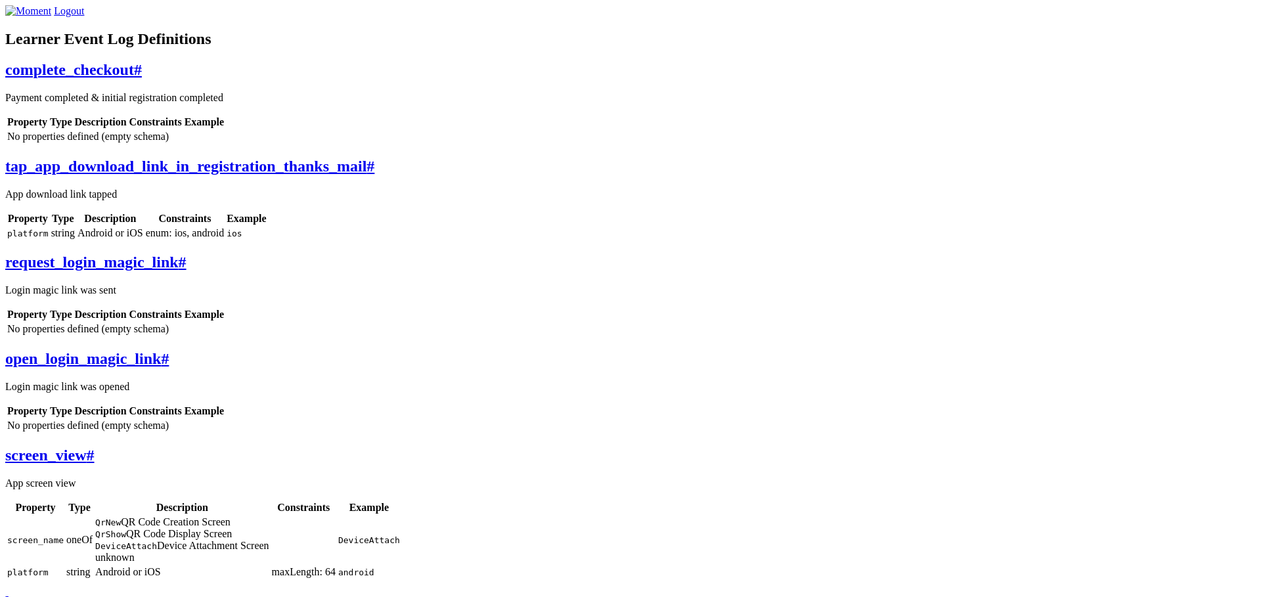
scroll to position [737, 0]
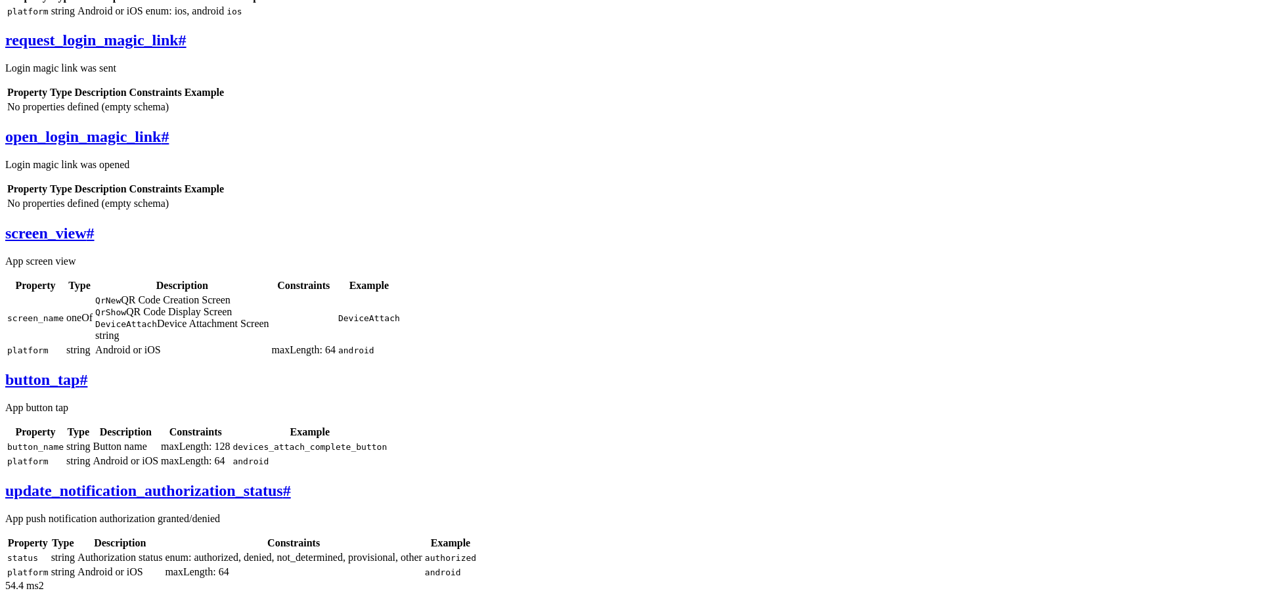
scroll to position [519, 0]
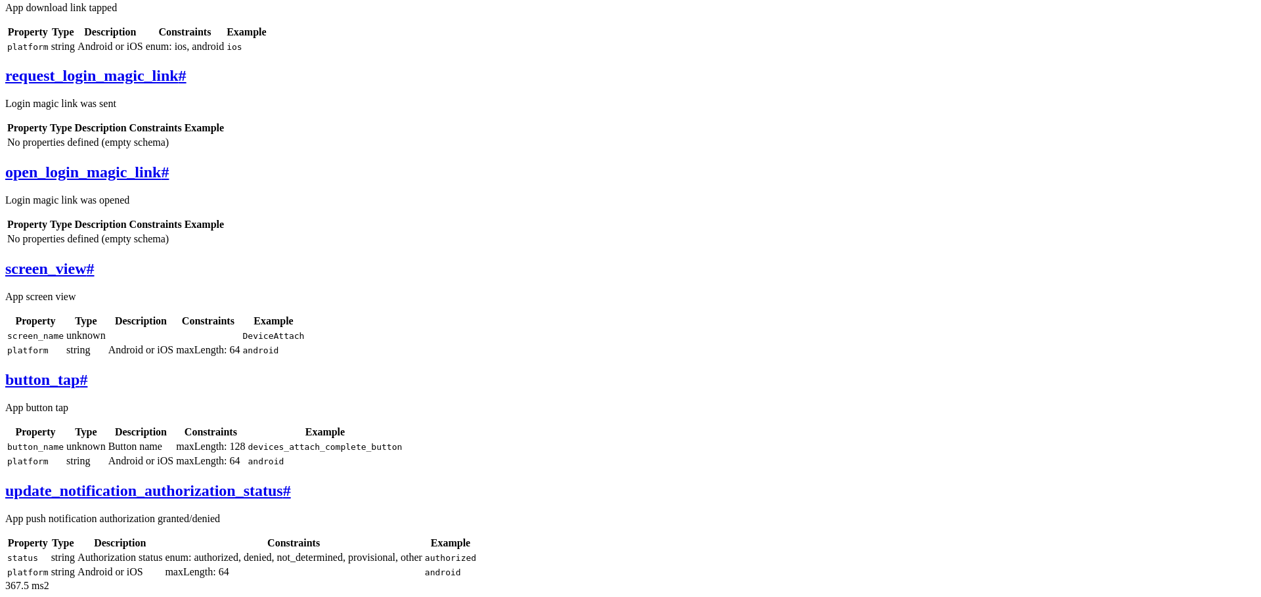
scroll to position [723, 0]
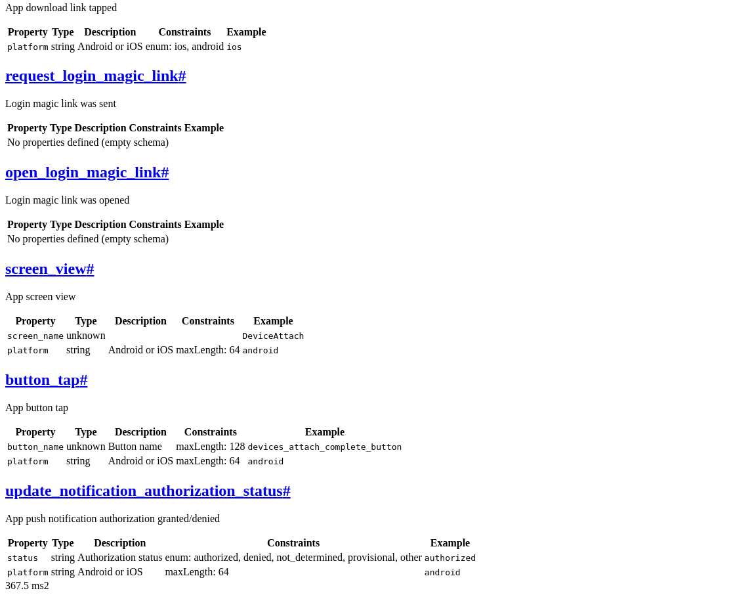
click at [494, 371] on h2 "button_tap #" at bounding box center [377, 380] width 744 height 18
